Goal: Task Accomplishment & Management: Use online tool/utility

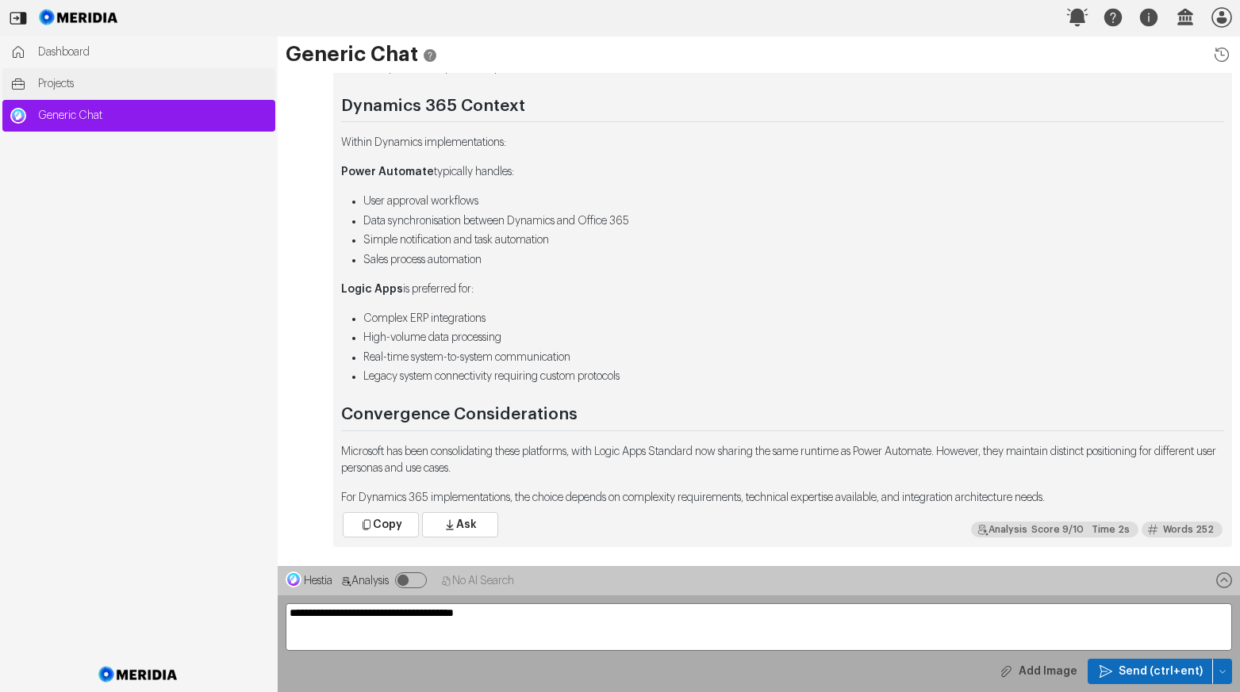
click at [59, 84] on span "Projects" at bounding box center [152, 84] width 229 height 16
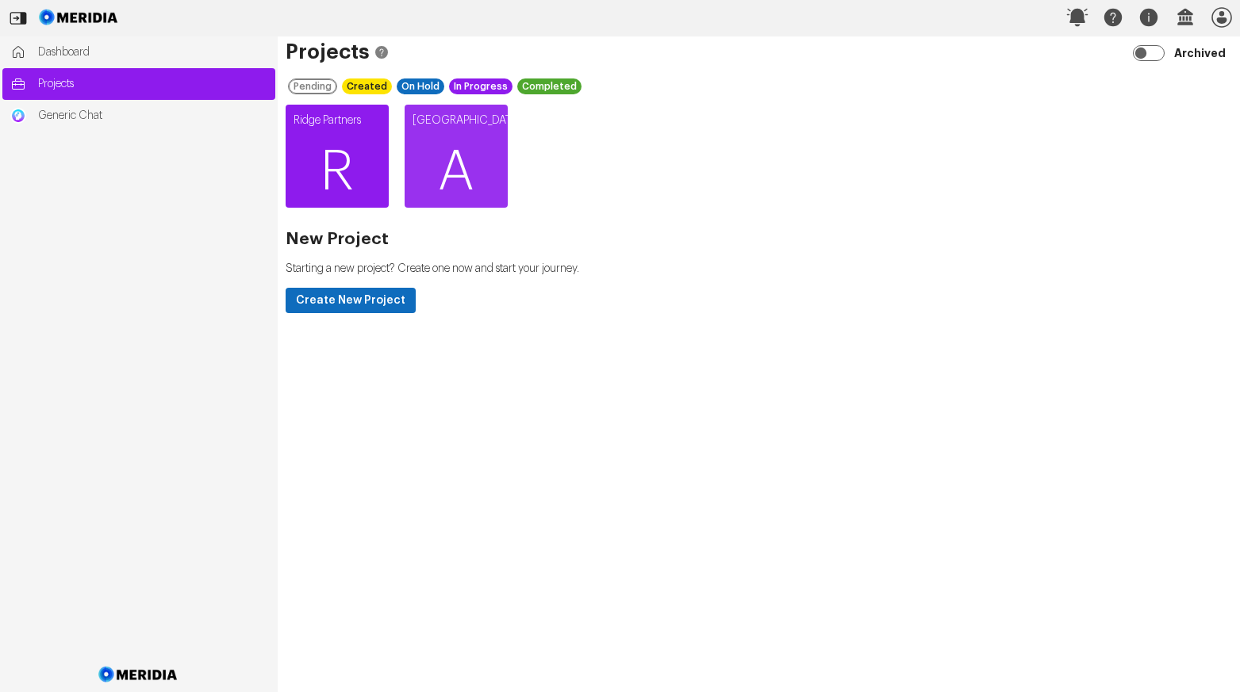
click at [322, 166] on span "R" at bounding box center [337, 172] width 103 height 95
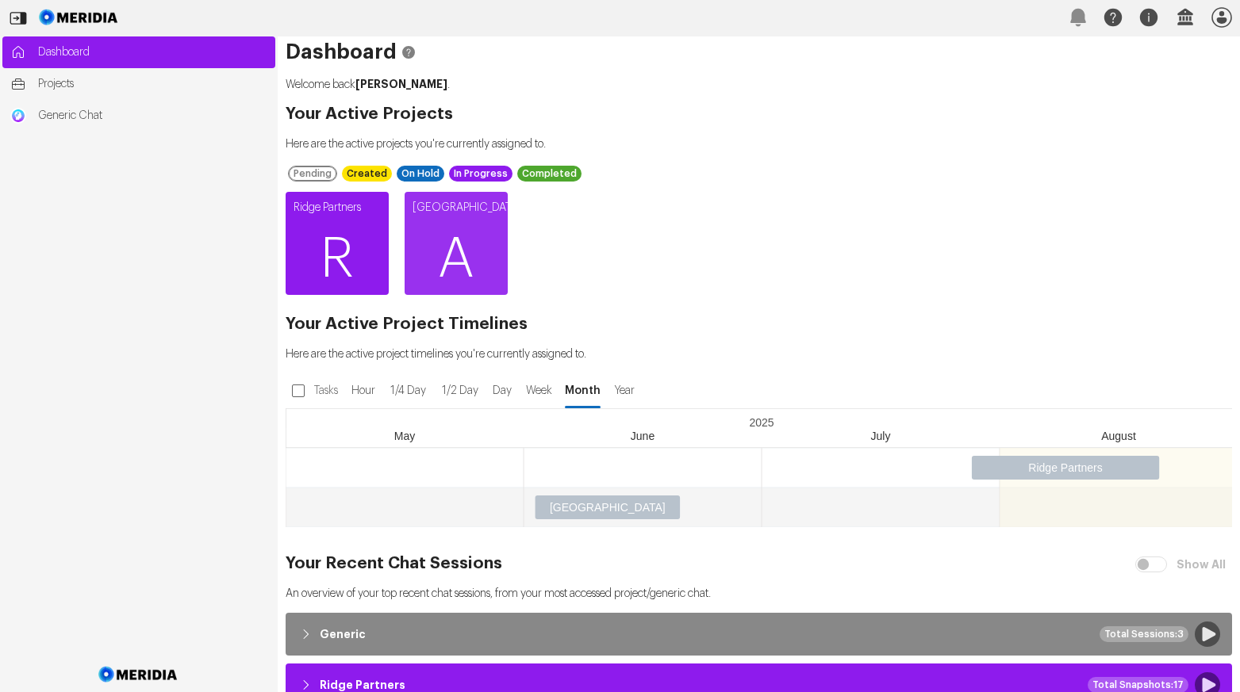
click at [348, 259] on span "R" at bounding box center [337, 259] width 103 height 95
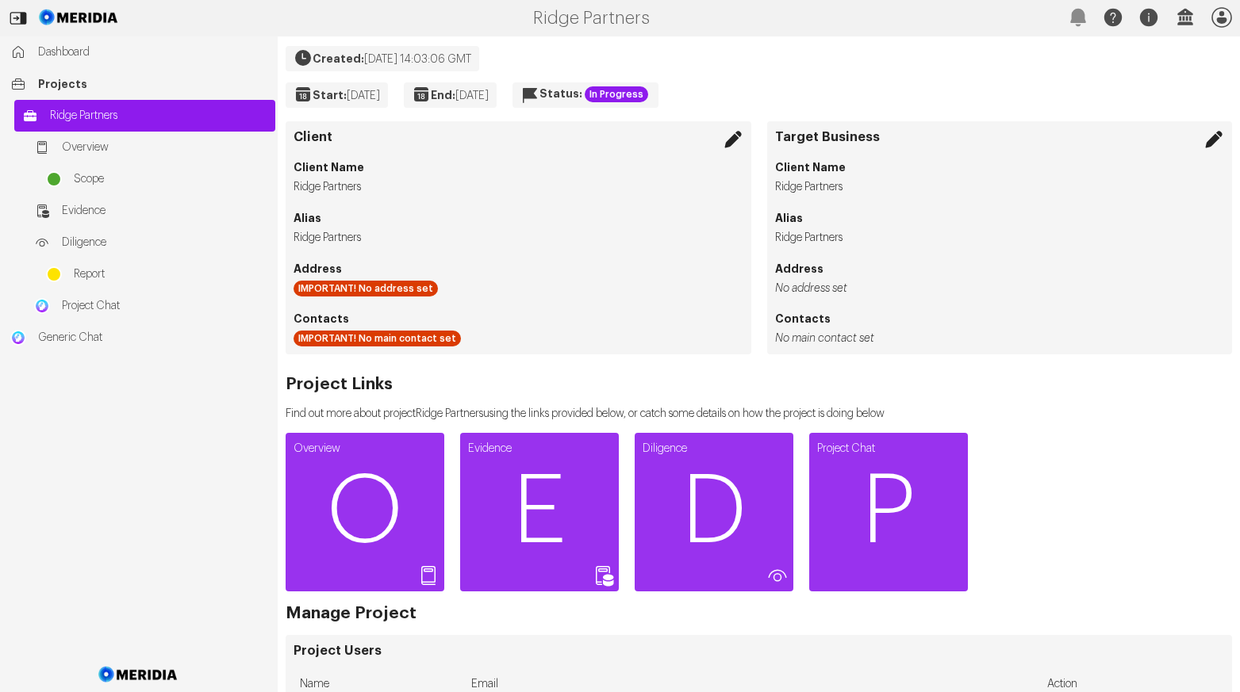
scroll to position [159, 0]
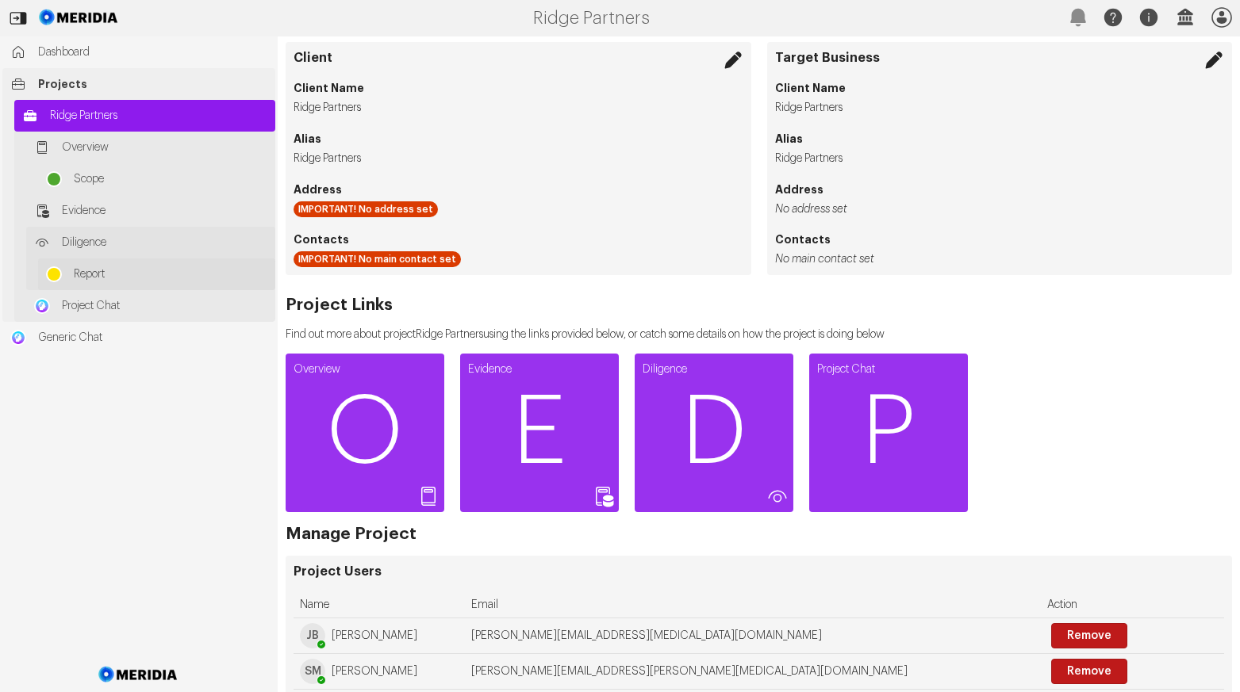
click at [89, 277] on span "Report" at bounding box center [171, 274] width 194 height 16
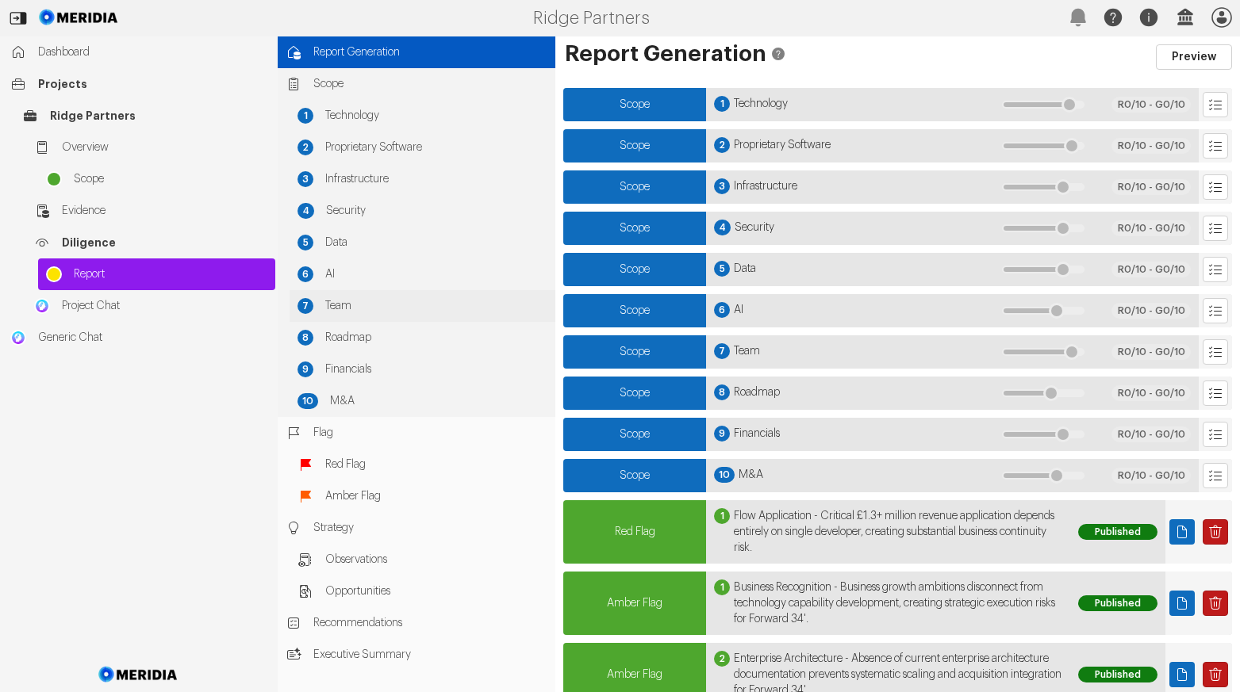
click at [346, 305] on span "Team" at bounding box center [436, 306] width 222 height 16
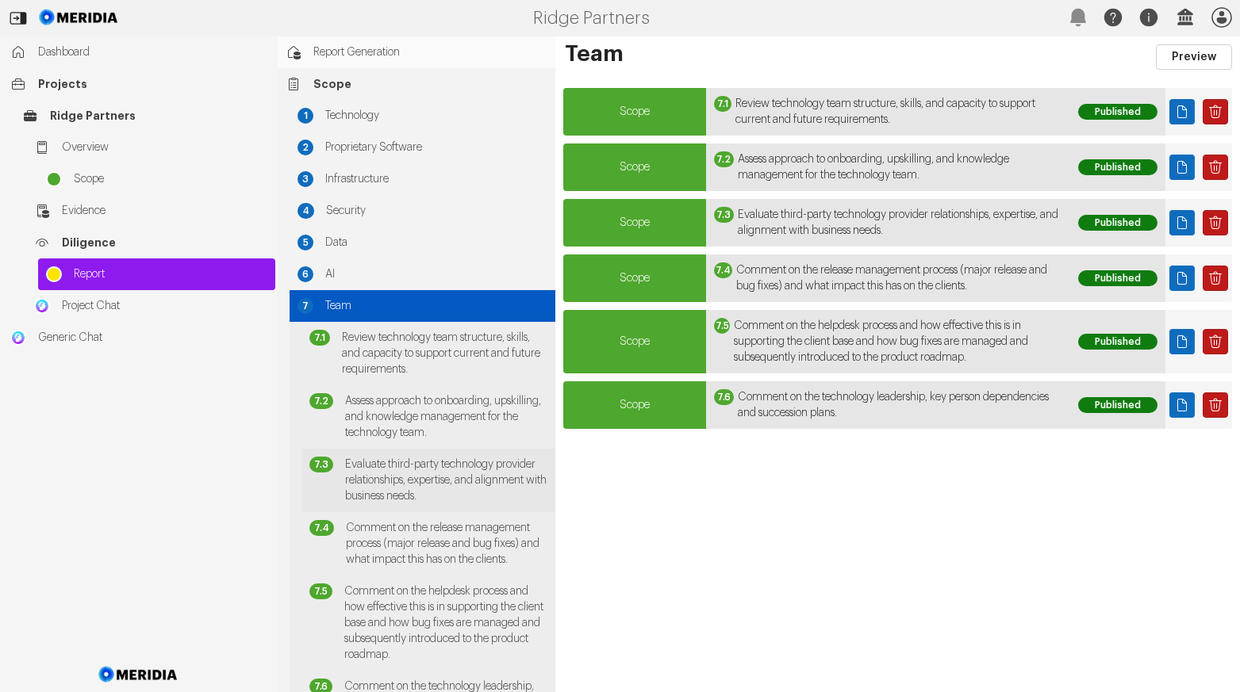
click at [410, 482] on span "Evaluate third-party technology provider relationships, expertise, and alignmen…" at bounding box center [446, 481] width 202 height 48
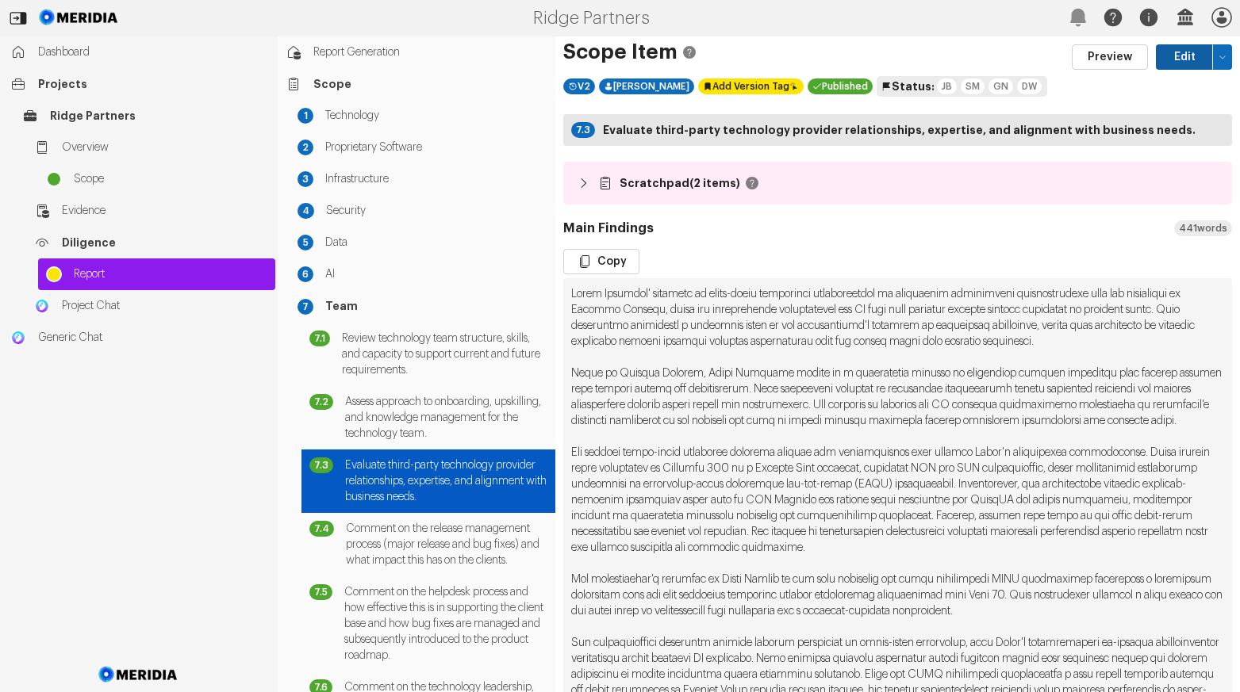
click at [1169, 59] on button "Edit" at bounding box center [1184, 56] width 57 height 25
select select "*******"
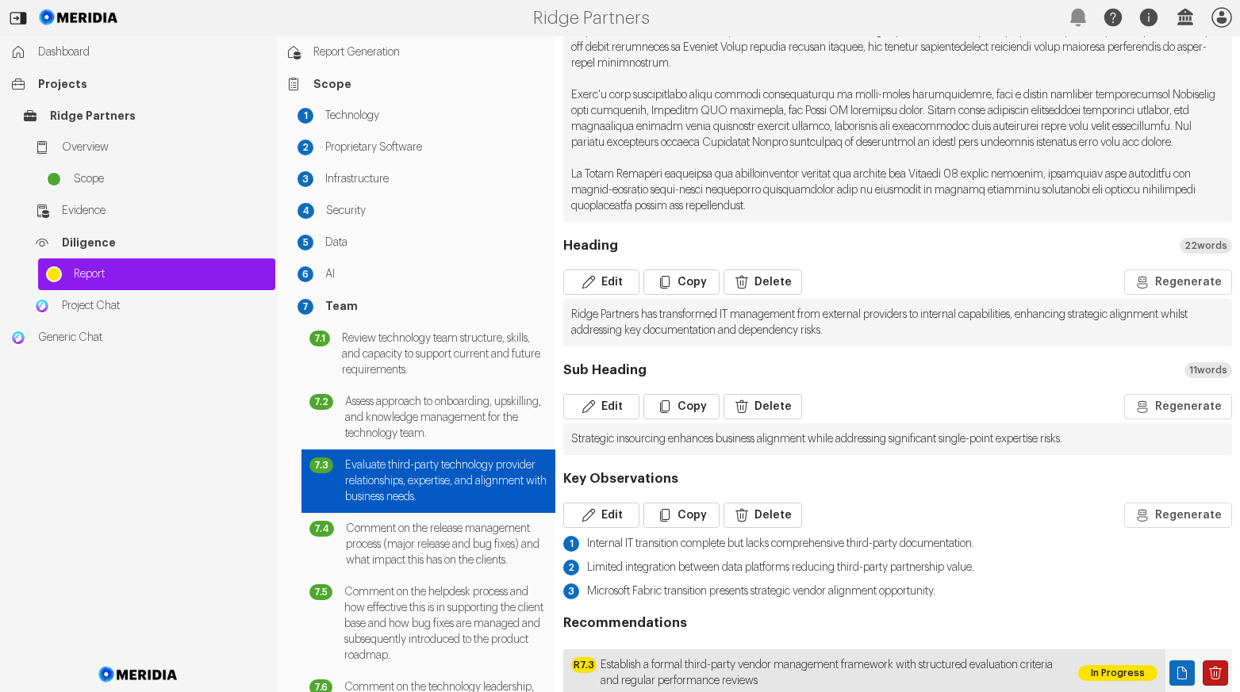
scroll to position [714, 0]
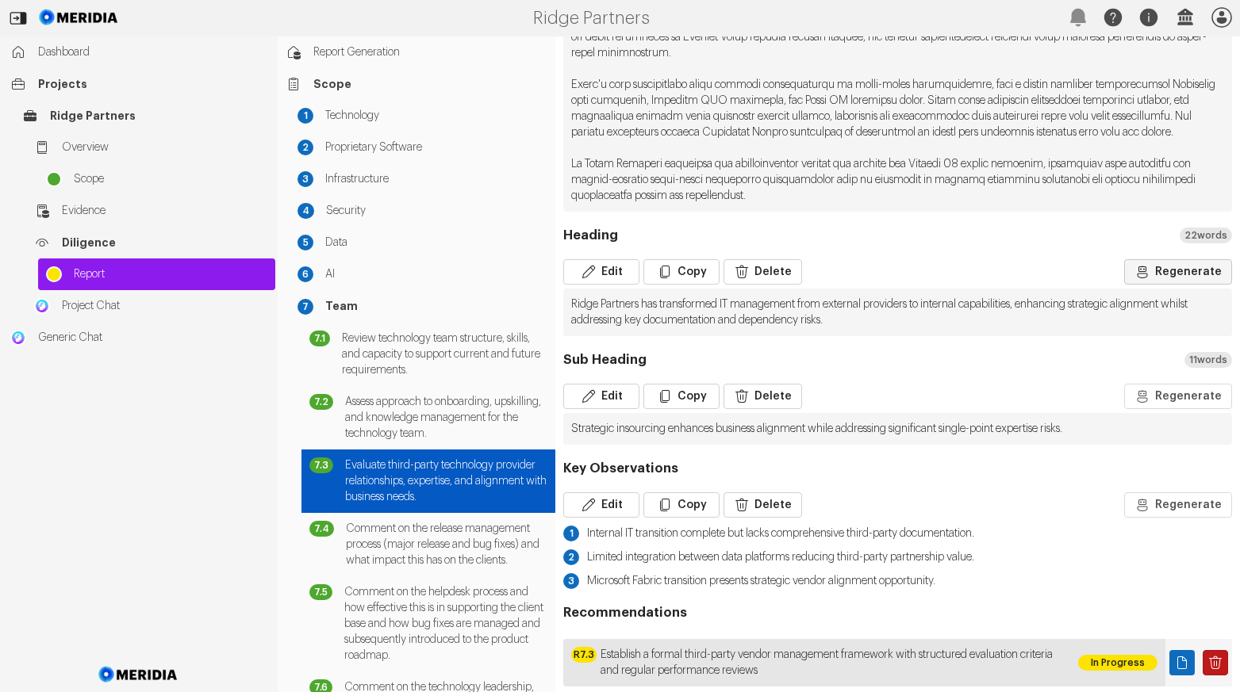
click at [1176, 285] on button "Regenerate" at bounding box center [1178, 271] width 108 height 25
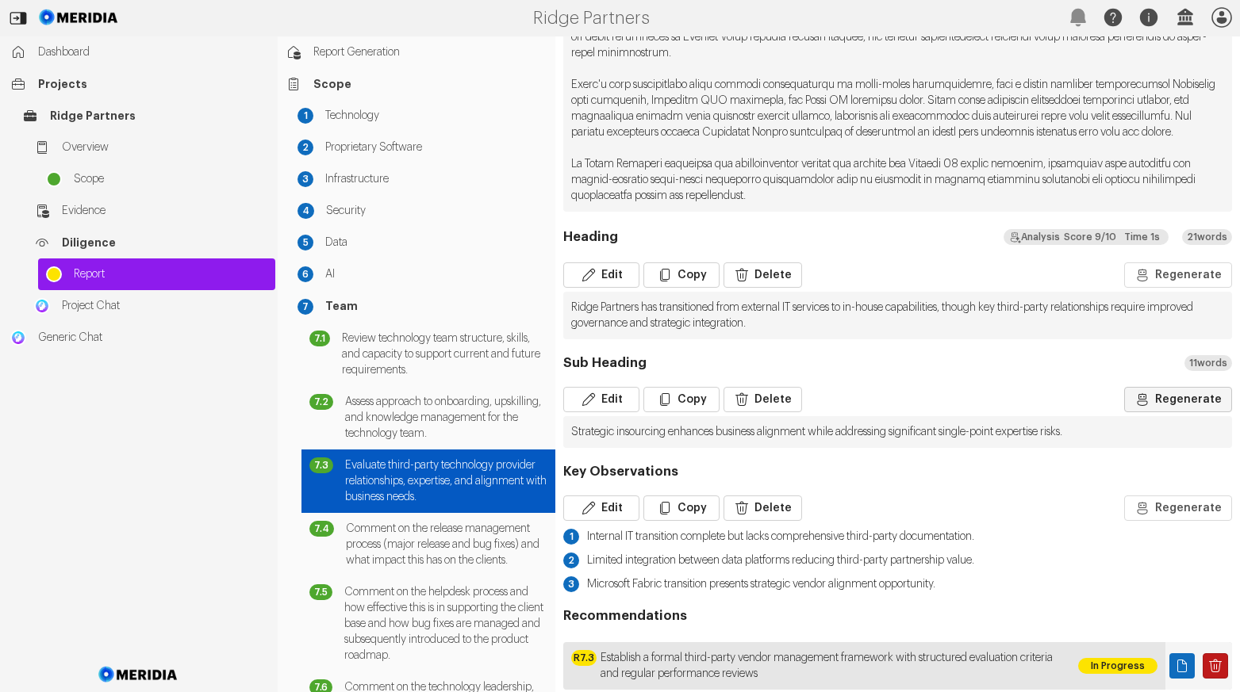
click at [1162, 412] on button "Regenerate" at bounding box center [1178, 399] width 108 height 25
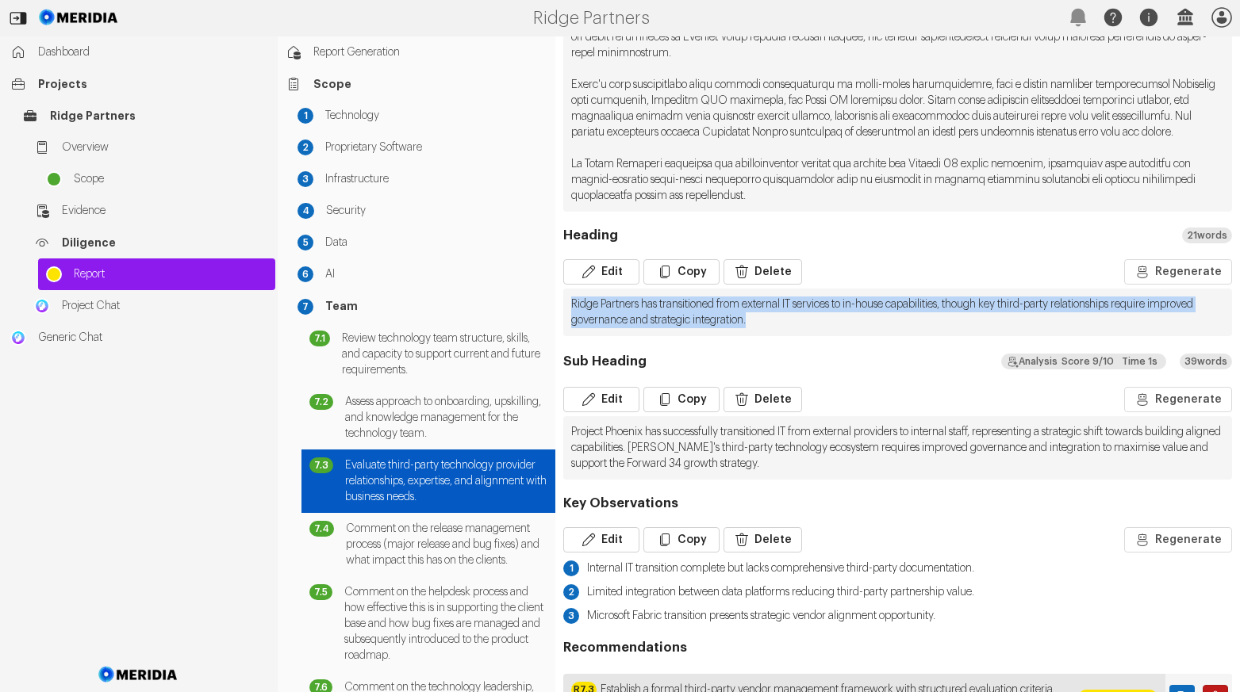
drag, startPoint x: 814, startPoint y: 351, endPoint x: 568, endPoint y: 338, distance: 246.2
click at [568, 336] on pre "Ridge Partners has transitioned from external IT services to in-house capabilit…" at bounding box center [897, 313] width 669 height 48
copy pre "Ridge Partners has transitioned from external IT services to in-house capabilit…"
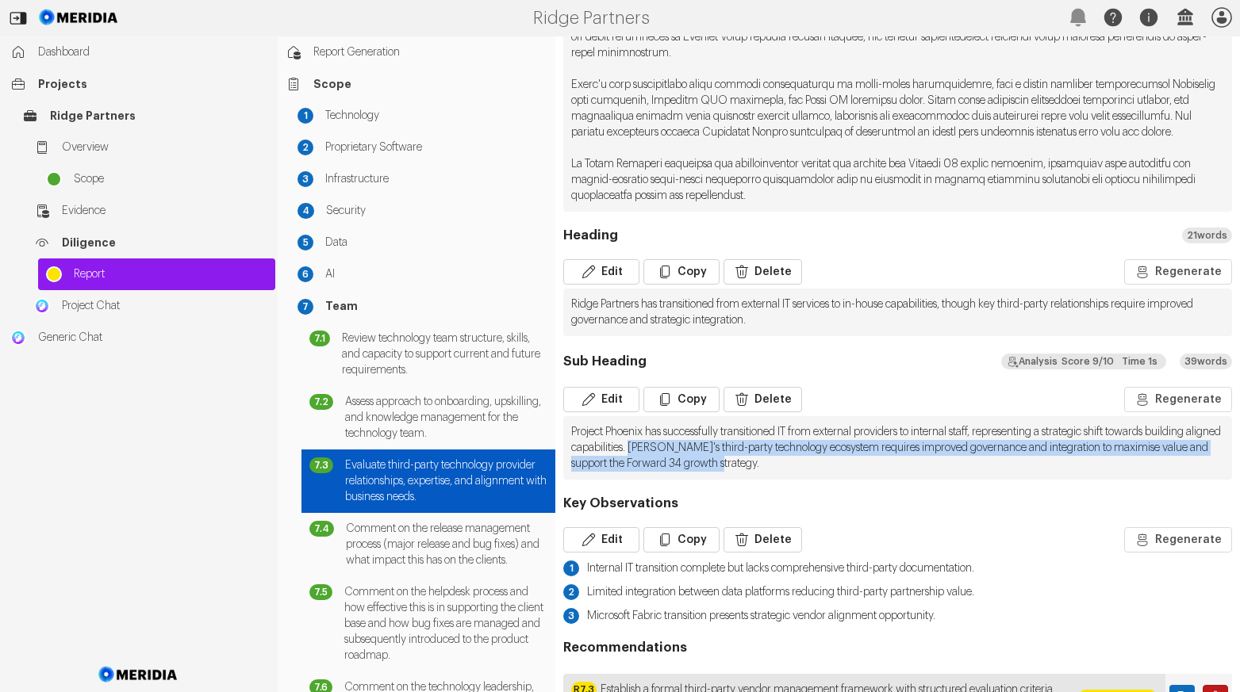
drag, startPoint x: 716, startPoint y: 479, endPoint x: 877, endPoint y: 495, distance: 161.8
click at [877, 480] on pre "Project Phoenix has successfully transitioned IT from external providers to int…" at bounding box center [897, 447] width 669 height 63
copy pre "Ridge's third-party technology ecosystem requires improved governance and integ…"
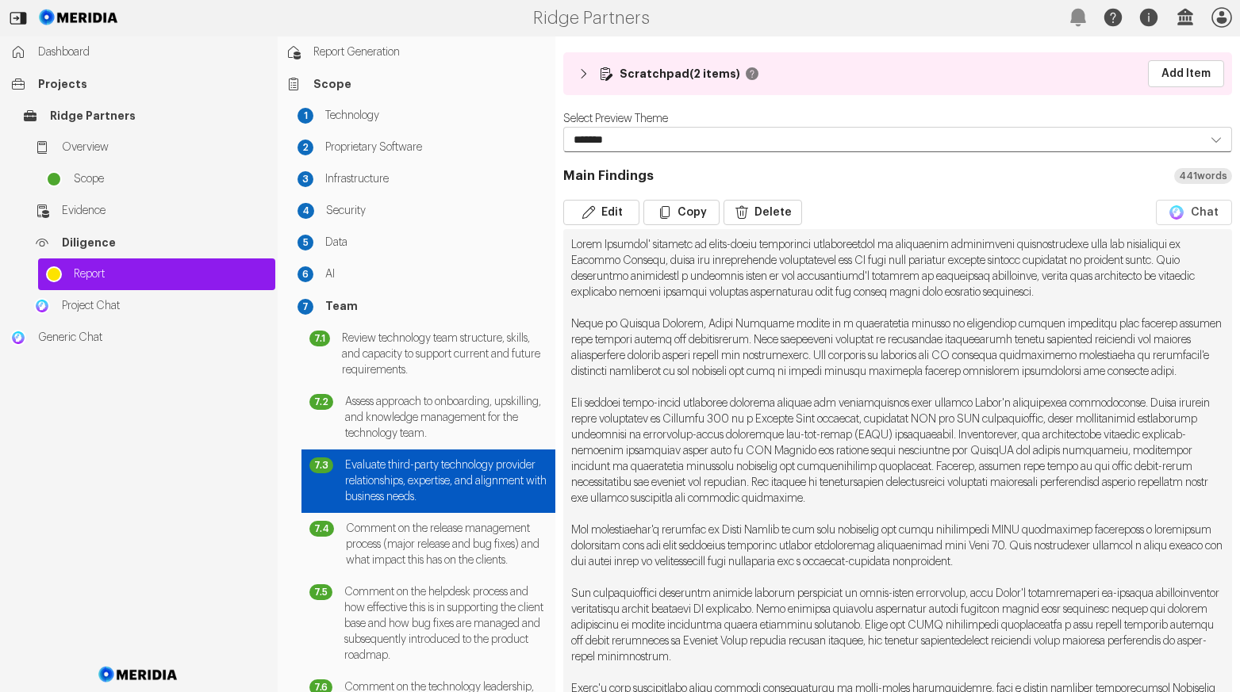
scroll to position [0, 0]
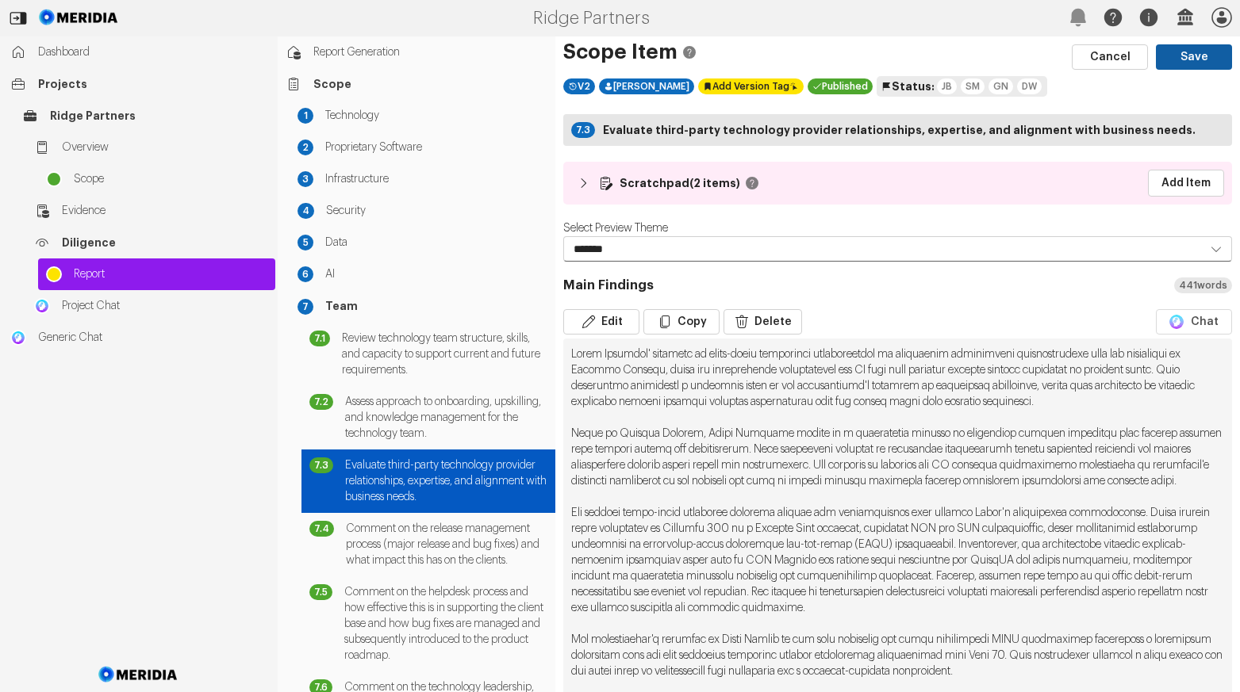
click at [1186, 59] on button "Save" at bounding box center [1194, 56] width 76 height 25
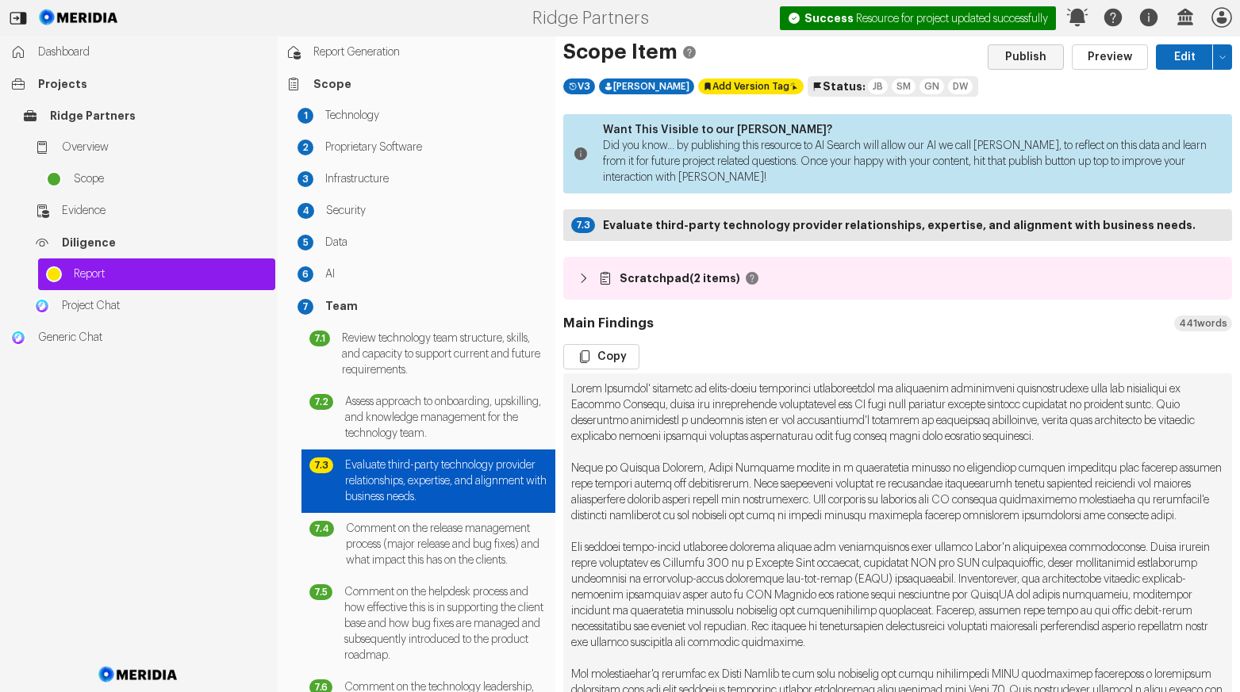
click at [1018, 53] on button "Publish" at bounding box center [1025, 56] width 76 height 25
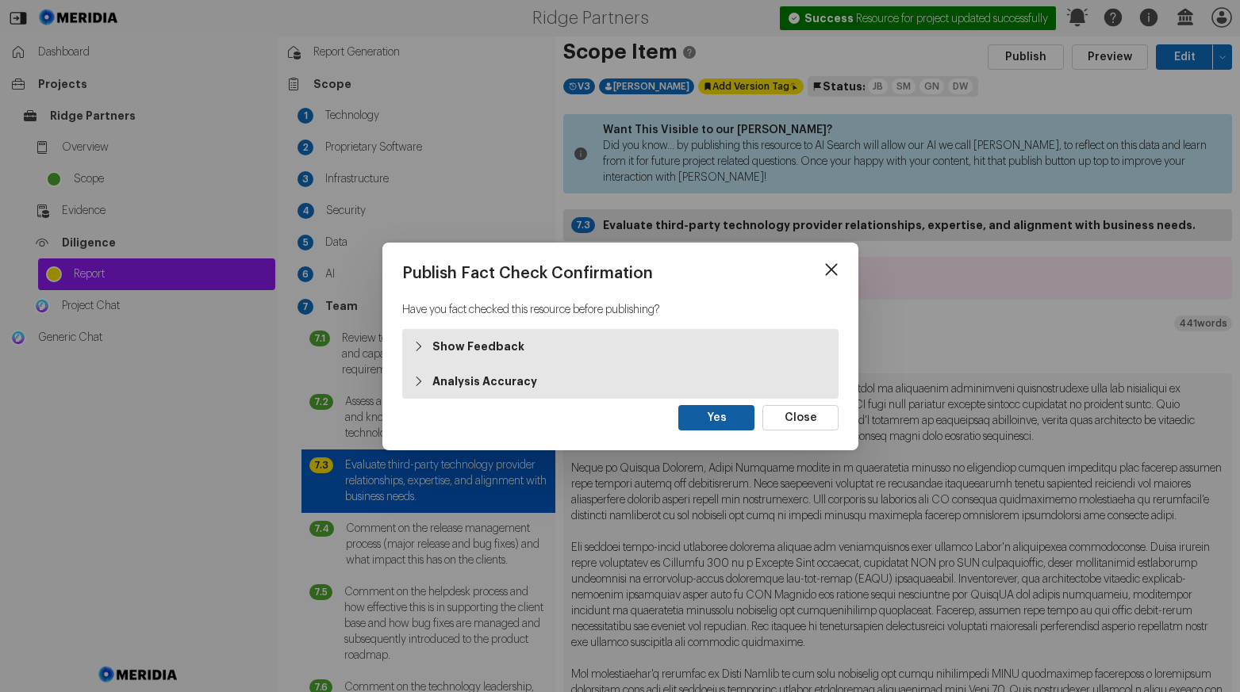
click at [733, 419] on button "Yes" at bounding box center [716, 417] width 76 height 25
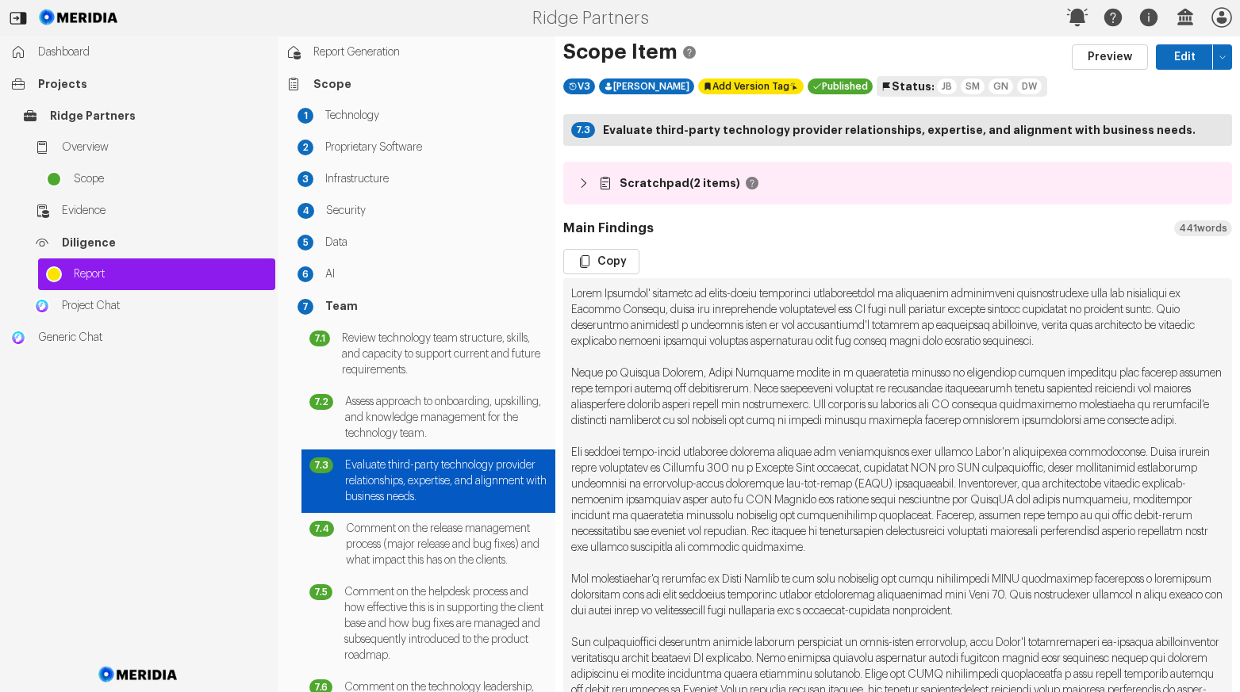
click at [56, 335] on span "Generic Chat" at bounding box center [152, 338] width 229 height 16
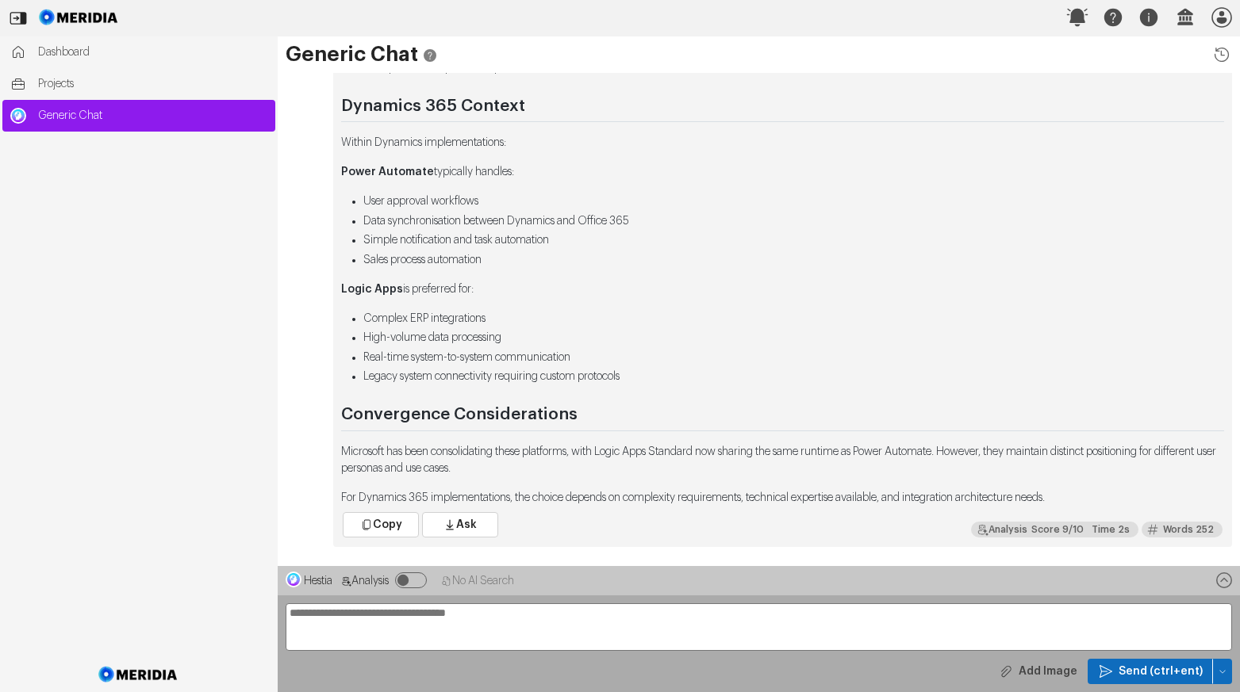
click at [345, 616] on textarea at bounding box center [759, 628] width 946 height 48
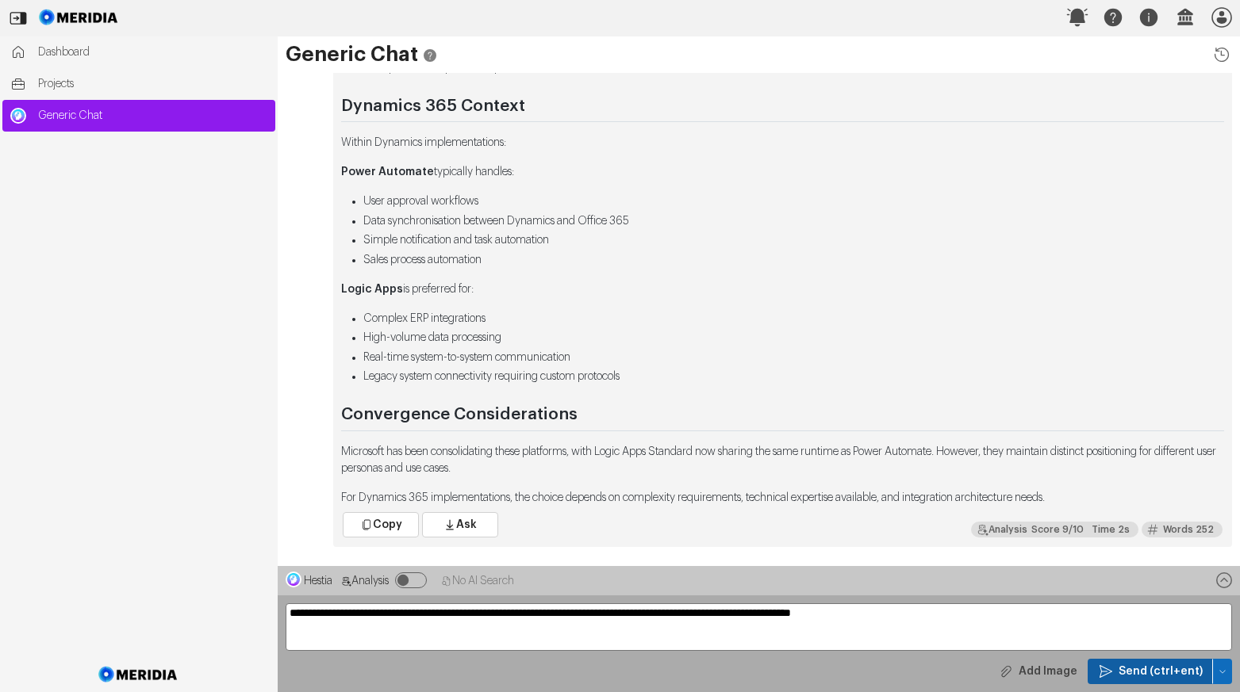
type textarea "**********"
click at [1149, 672] on span "Send (ctrl+ent)" at bounding box center [1160, 672] width 84 height 16
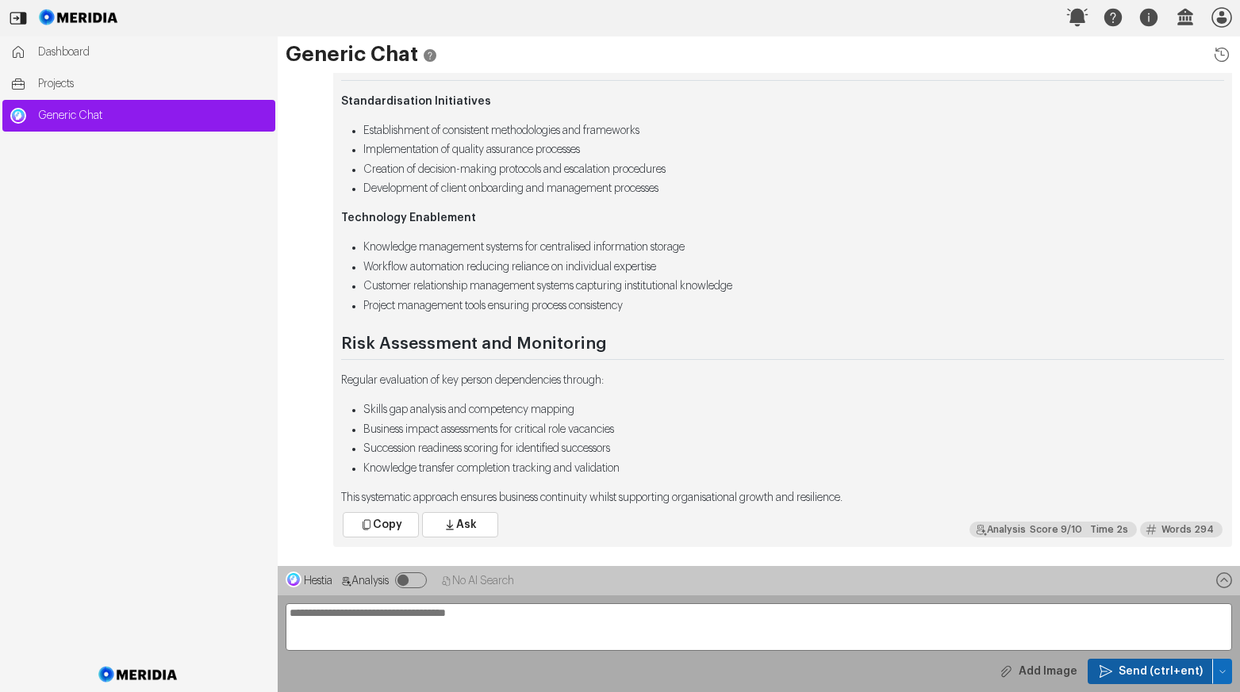
click at [437, 626] on textarea "**********" at bounding box center [759, 628] width 946 height 48
click at [438, 615] on textarea "**********" at bounding box center [759, 628] width 946 height 48
type textarea "**********"
click at [1144, 677] on span "Send (ctrl+ent)" at bounding box center [1160, 672] width 84 height 16
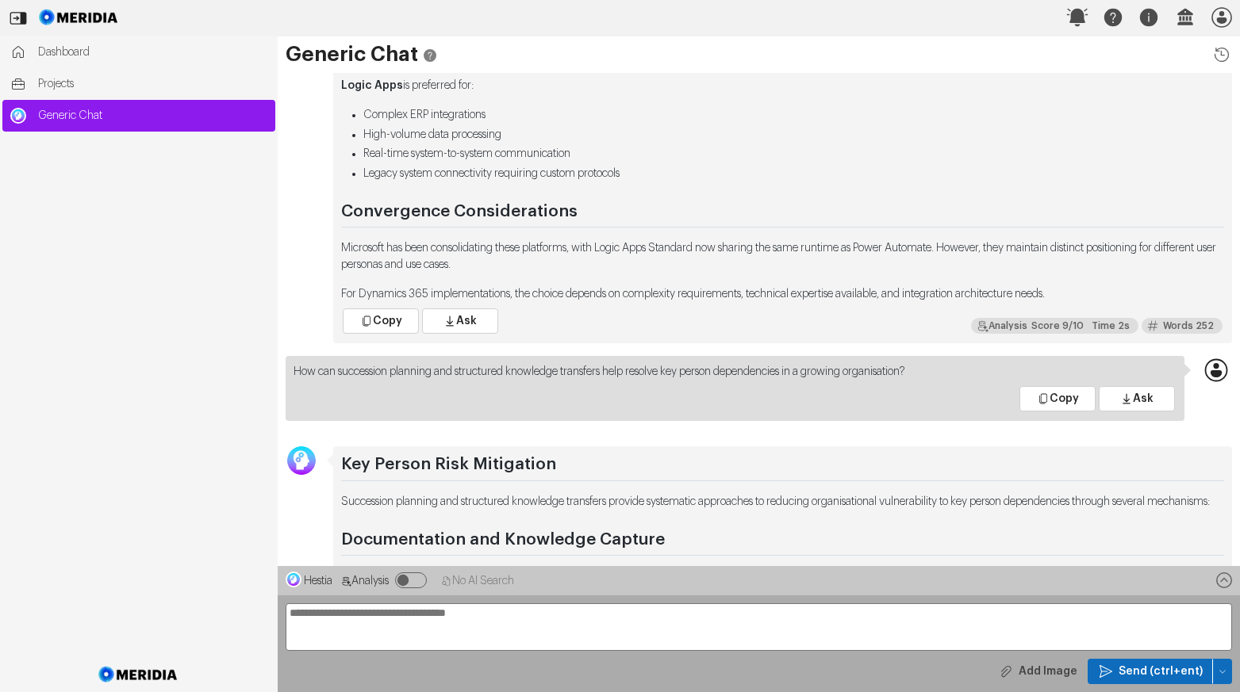
scroll to position [-1745, 0]
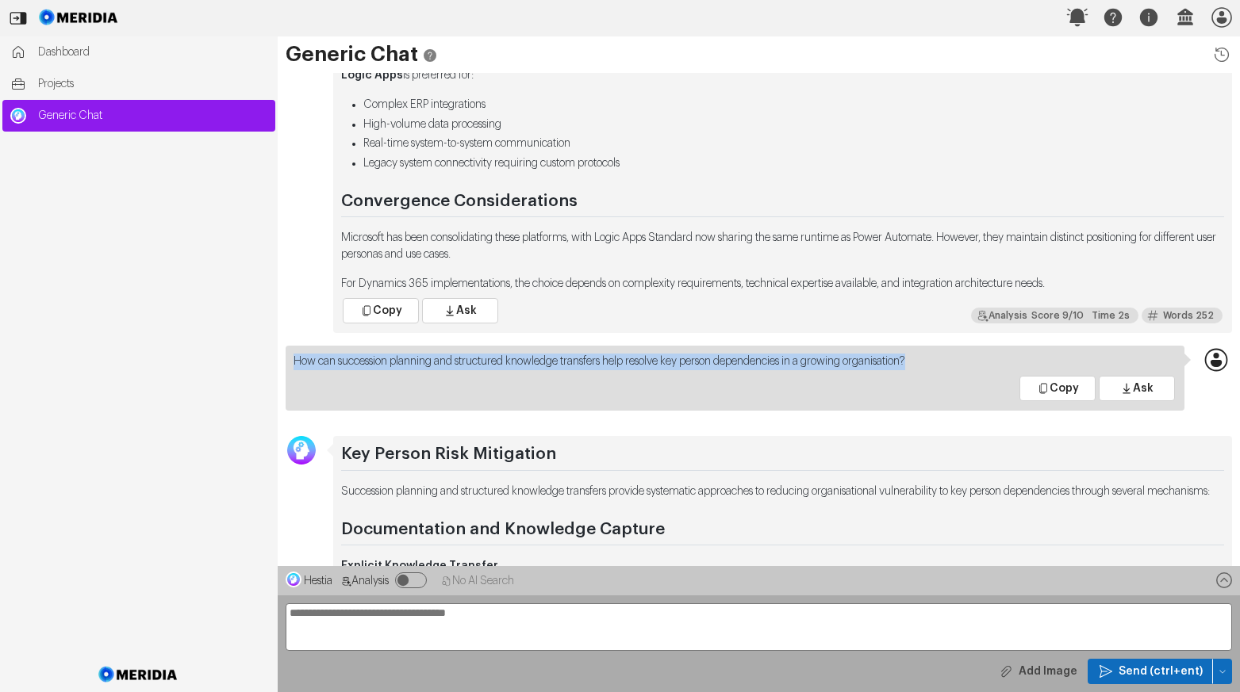
drag, startPoint x: 968, startPoint y: 309, endPoint x: 290, endPoint y: 317, distance: 678.1
click at [290, 346] on div "How can succession planning and structured knowledge transfers help resolve key…" at bounding box center [735, 378] width 899 height 65
copy p "How can succession planning and structured knowledge transfers help resolve key…"
